Goal: Find specific page/section: Find specific page/section

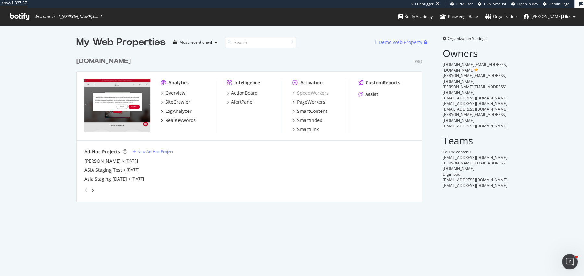
scroll to position [275, 584]
